Goal: Check status

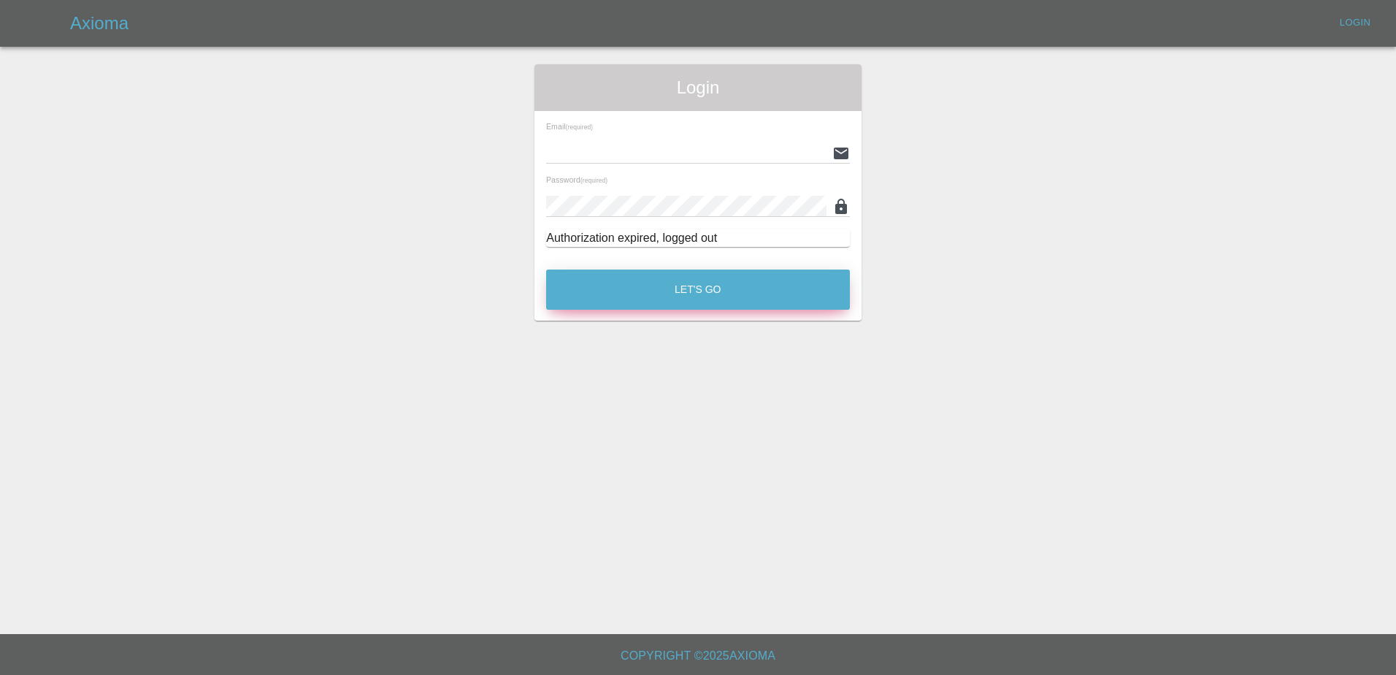
type input "[PERSON_NAME][EMAIL_ADDRESS][PERSON_NAME][DOMAIN_NAME]"
click at [803, 283] on button "Let's Go" at bounding box center [698, 289] width 304 height 40
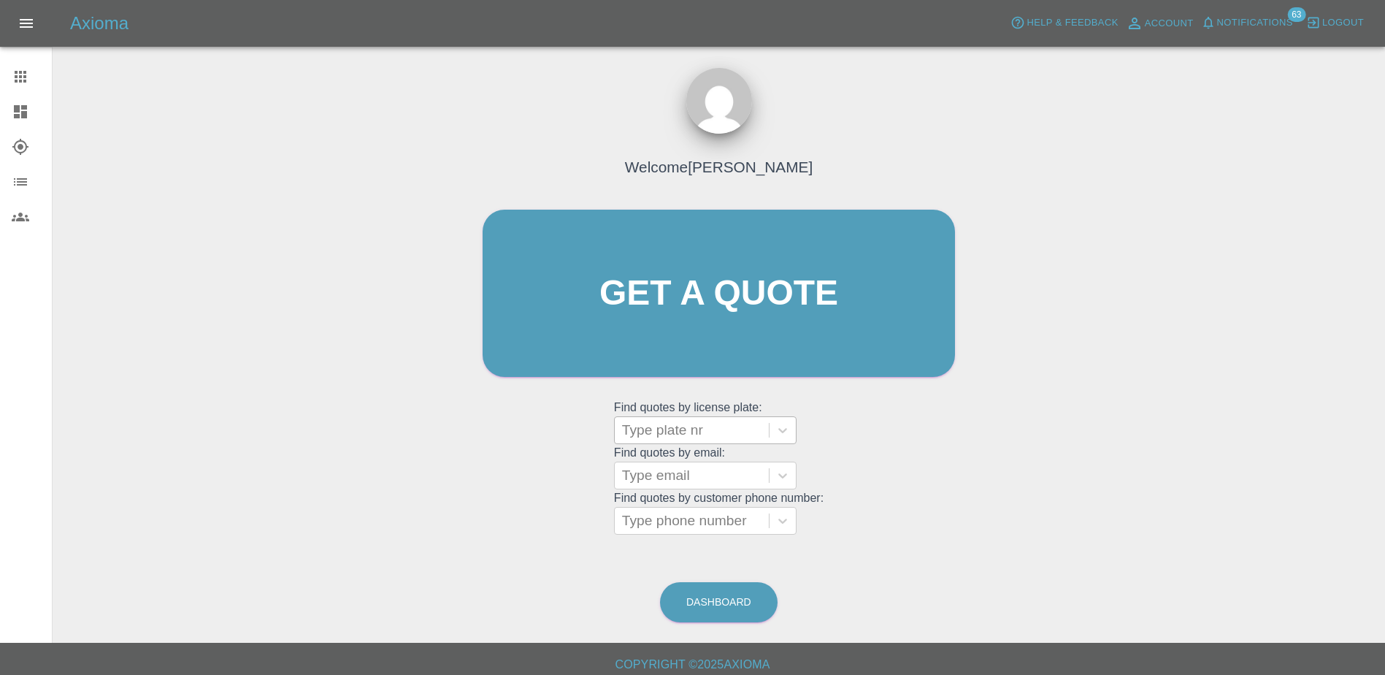
click at [664, 437] on div at bounding box center [691, 430] width 139 height 20
paste input "DY75EUV"
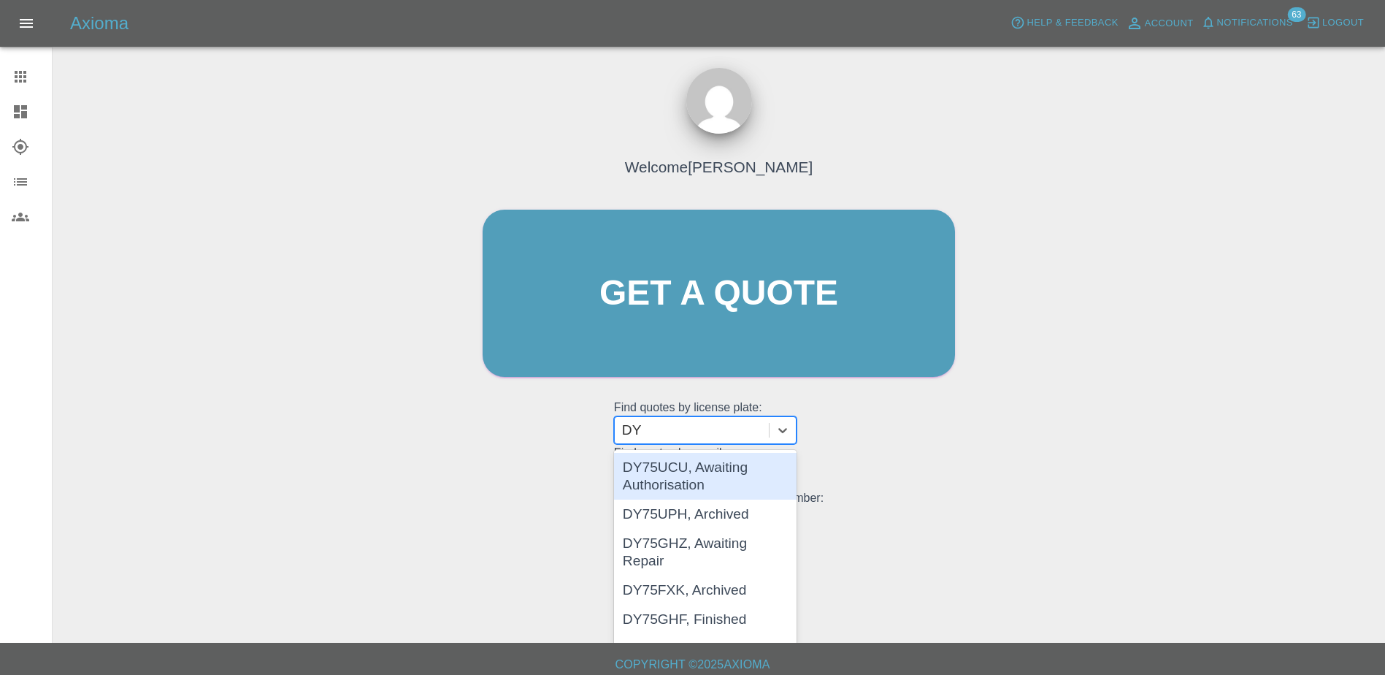
type input "D"
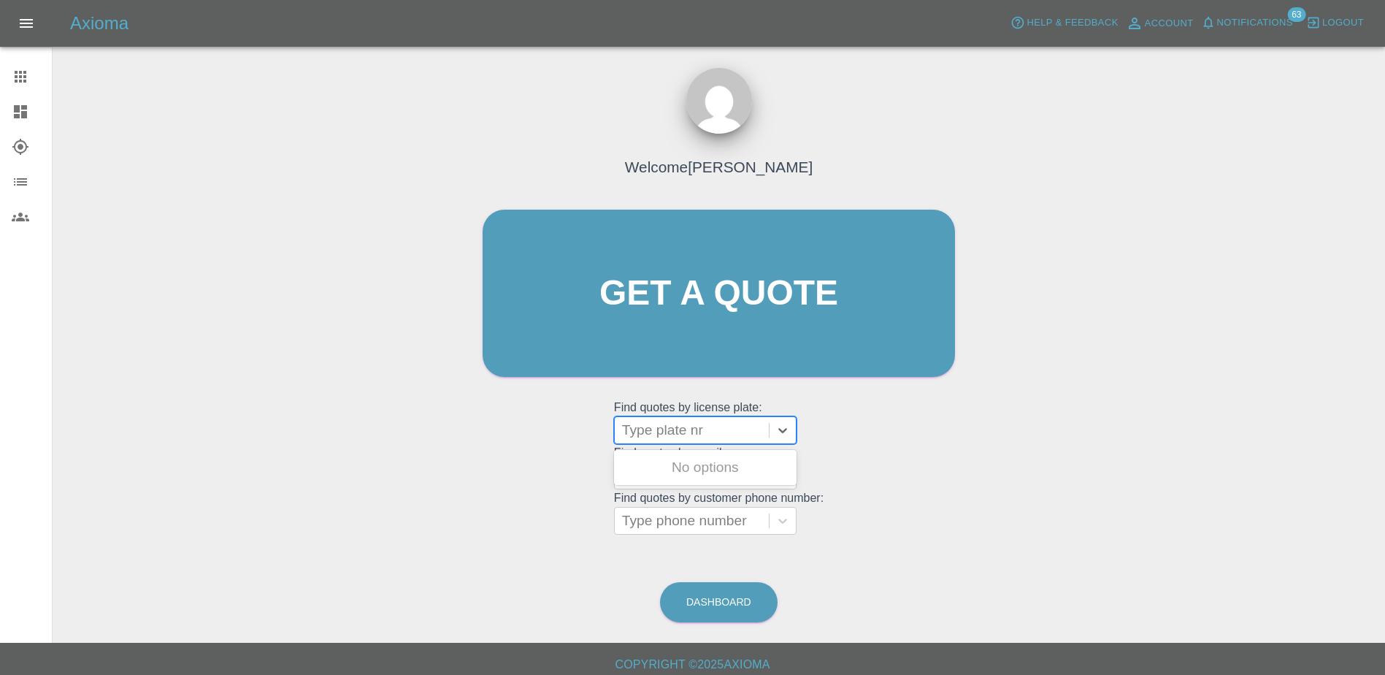
click at [672, 429] on div at bounding box center [691, 430] width 139 height 20
paste input "DU75YDG"
type input "DU75YDG"
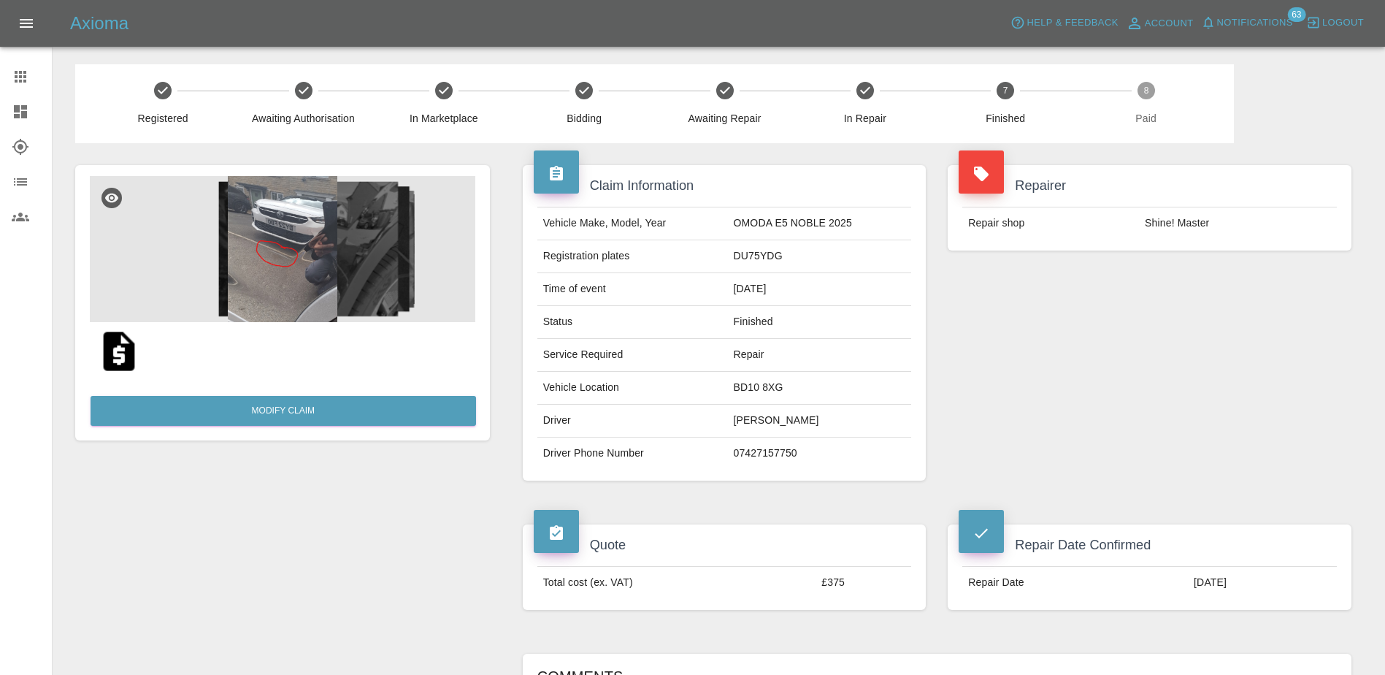
drag, startPoint x: 20, startPoint y: 74, endPoint x: 23, endPoint y: 81, distance: 7.9
click at [20, 74] on icon at bounding box center [21, 77] width 12 height 12
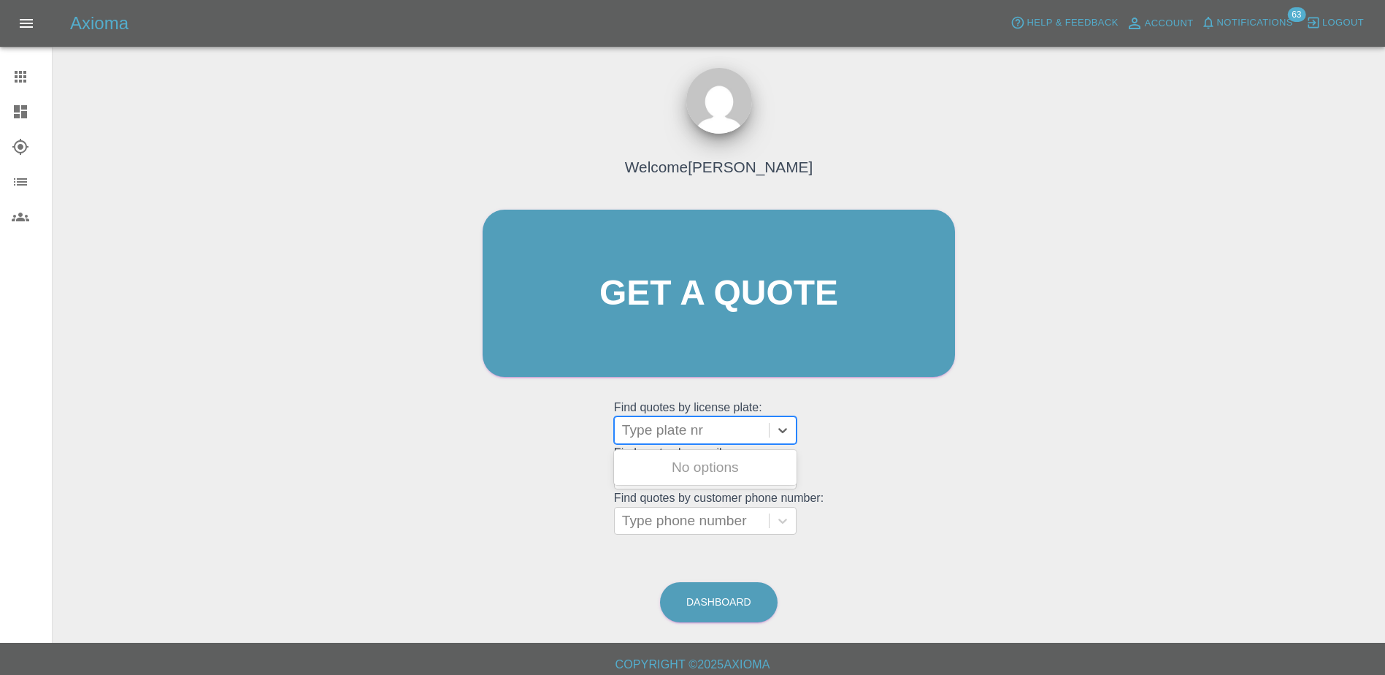
click at [707, 432] on div at bounding box center [691, 430] width 139 height 20
click at [707, 429] on div at bounding box center [691, 430] width 139 height 20
paste input "DV75BNY"
type input "D"
click at [679, 429] on div at bounding box center [691, 430] width 139 height 20
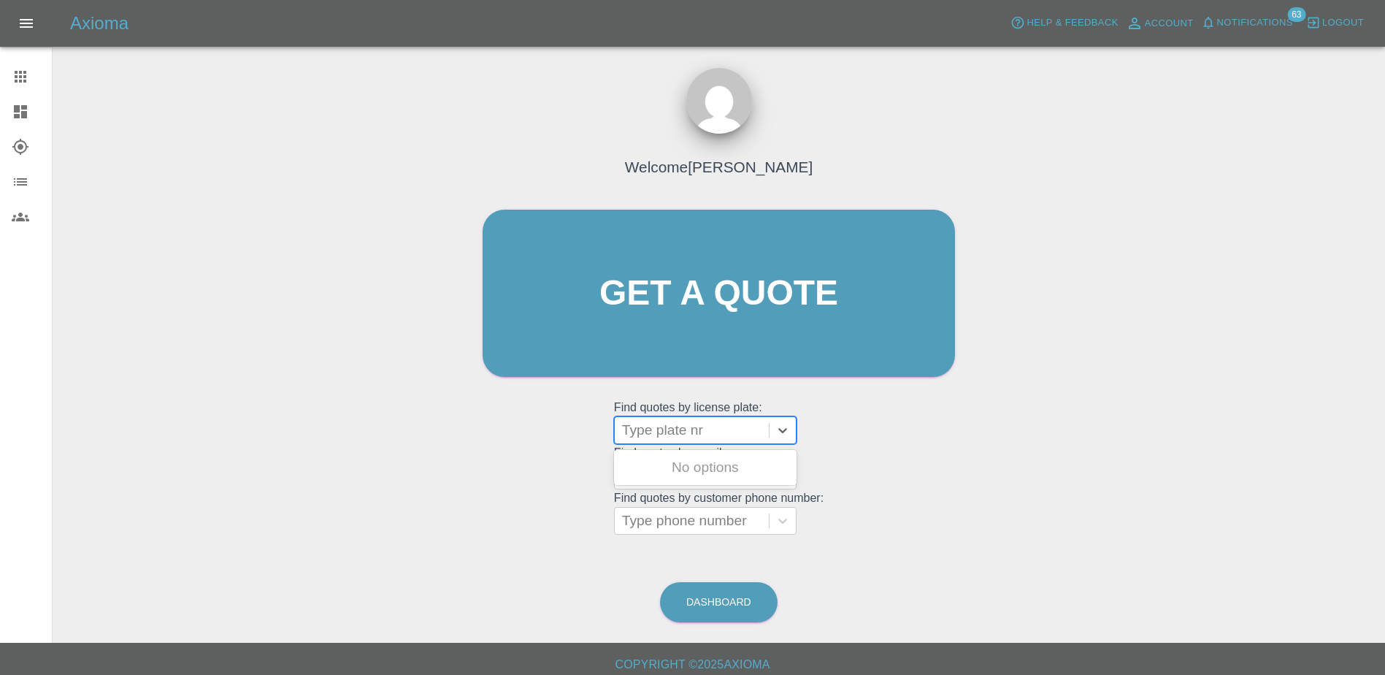
paste input "RO24XNH"
type input "R"
